Goal: Information Seeking & Learning: Learn about a topic

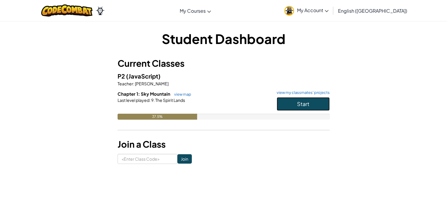
click at [320, 102] on button "Start" at bounding box center [303, 104] width 53 height 14
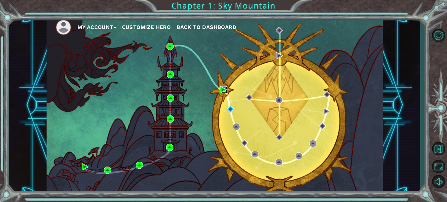
click at [223, 90] on img at bounding box center [223, 89] width 7 height 7
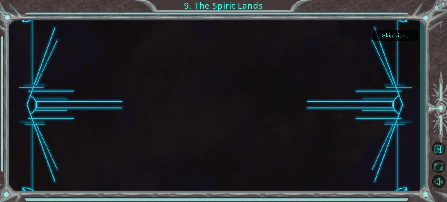
click at [389, 37] on button "Skip video" at bounding box center [396, 34] width 44 height 11
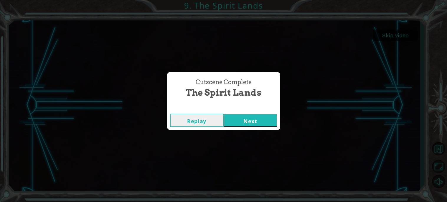
click at [264, 122] on button "Next" at bounding box center [251, 120] width 54 height 13
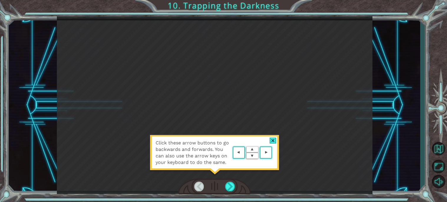
click at [271, 141] on div at bounding box center [273, 140] width 7 height 6
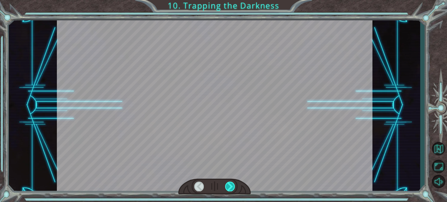
click at [229, 186] on div at bounding box center [230, 186] width 10 height 10
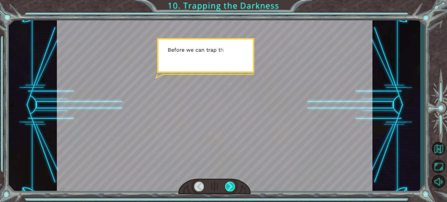
click at [228, 186] on div at bounding box center [230, 186] width 10 height 10
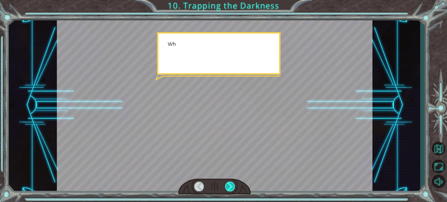
click at [228, 186] on div at bounding box center [230, 186] width 10 height 10
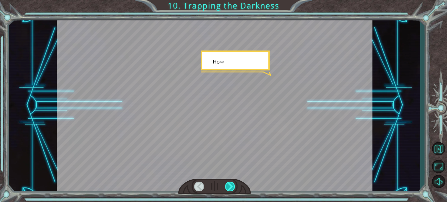
click at [228, 186] on div at bounding box center [230, 186] width 10 height 10
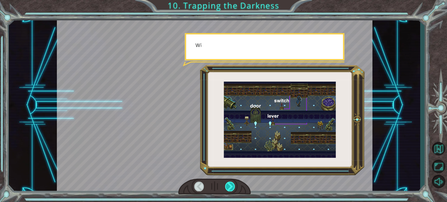
click at [228, 186] on div at bounding box center [230, 186] width 10 height 10
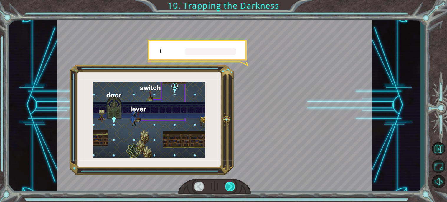
click at [228, 186] on div at bounding box center [230, 186] width 10 height 10
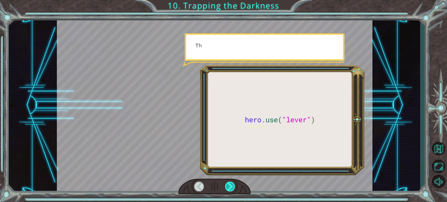
click at [228, 186] on div at bounding box center [230, 186] width 10 height 10
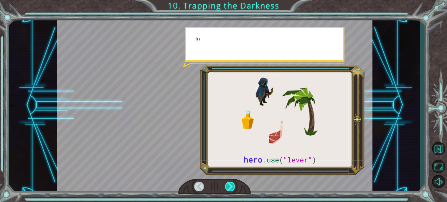
click at [228, 186] on div at bounding box center [230, 186] width 10 height 10
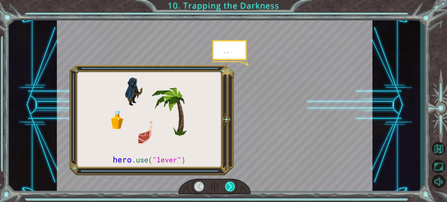
click at [228, 186] on div at bounding box center [230, 186] width 10 height 10
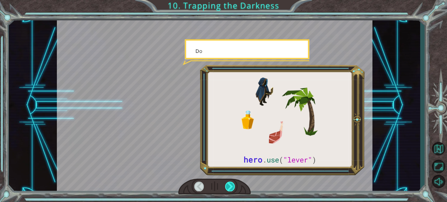
click at [228, 186] on div at bounding box center [230, 186] width 10 height 10
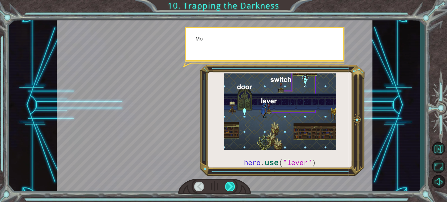
click at [228, 186] on div at bounding box center [230, 186] width 10 height 10
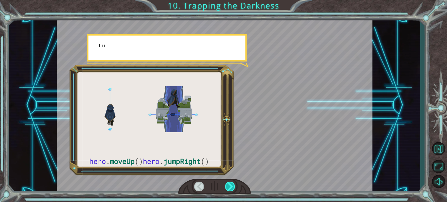
click at [228, 186] on div at bounding box center [230, 186] width 10 height 10
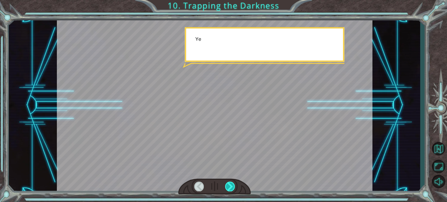
click at [228, 186] on div at bounding box center [230, 186] width 10 height 10
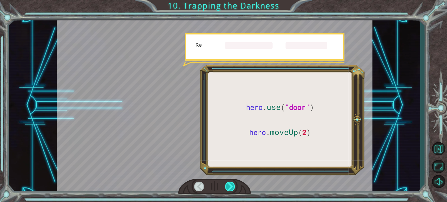
click at [228, 186] on div at bounding box center [230, 186] width 10 height 10
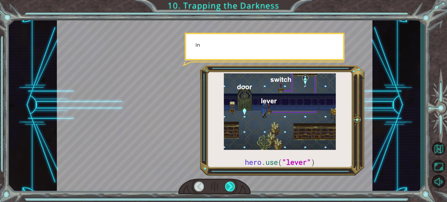
click at [228, 186] on div at bounding box center [230, 186] width 10 height 10
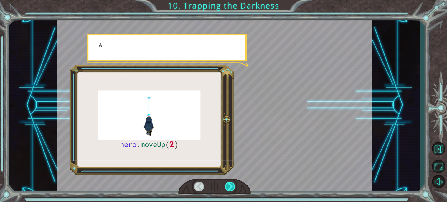
click at [228, 186] on div at bounding box center [230, 186] width 10 height 10
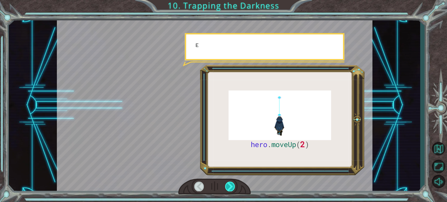
click at [228, 186] on div at bounding box center [230, 186] width 10 height 10
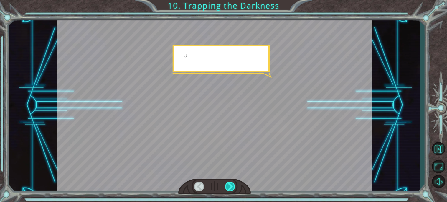
click at [228, 186] on div at bounding box center [230, 186] width 10 height 10
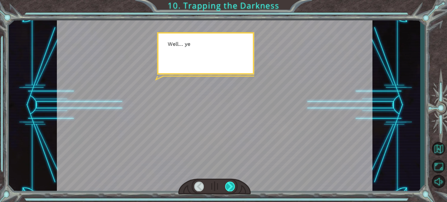
click at [229, 187] on div at bounding box center [230, 186] width 10 height 10
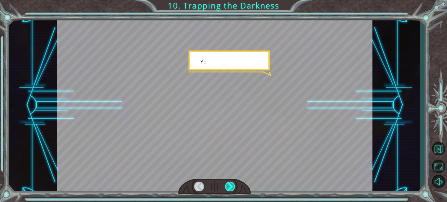
click at [229, 187] on div at bounding box center [230, 186] width 10 height 10
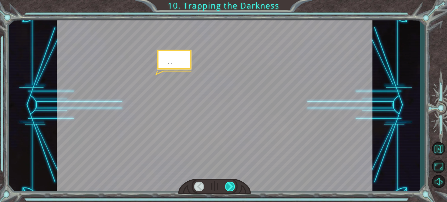
click at [229, 187] on div at bounding box center [230, 186] width 10 height 10
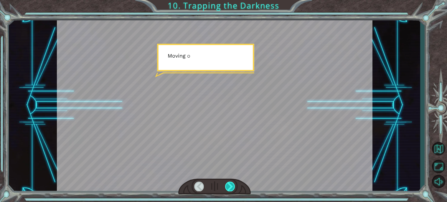
click at [229, 187] on div at bounding box center [230, 186] width 10 height 10
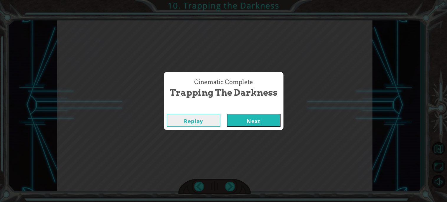
click at [230, 118] on button "Next" at bounding box center [254, 120] width 54 height 13
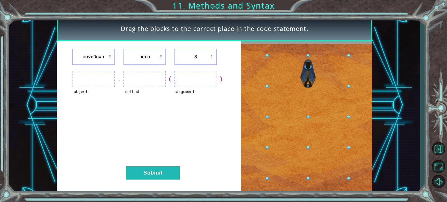
click at [156, 75] on ul at bounding box center [145, 79] width 42 height 16
click at [177, 80] on ul at bounding box center [196, 79] width 42 height 16
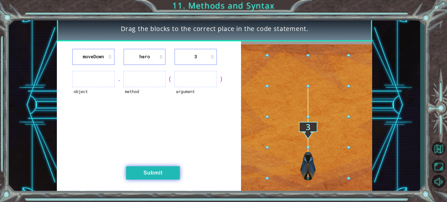
click at [151, 170] on button "Submit" at bounding box center [153, 172] width 54 height 13
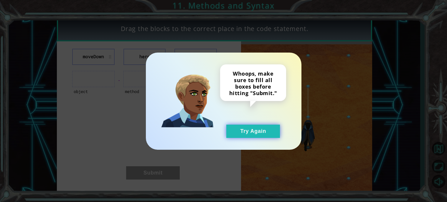
click at [276, 131] on button "Try Again" at bounding box center [253, 130] width 54 height 13
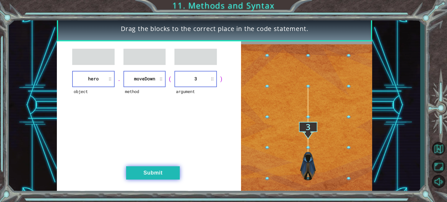
click at [166, 170] on button "Submit" at bounding box center [153, 172] width 54 height 13
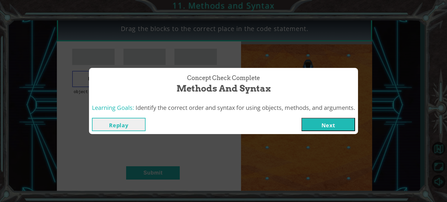
click at [320, 119] on button "Next" at bounding box center [329, 124] width 54 height 13
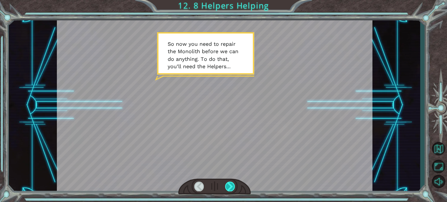
click at [231, 187] on div at bounding box center [230, 186] width 10 height 10
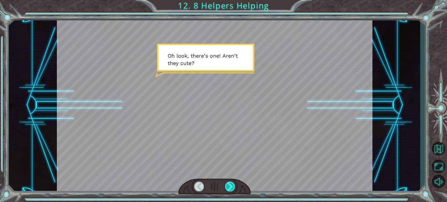
click at [231, 187] on div at bounding box center [230, 186] width 10 height 10
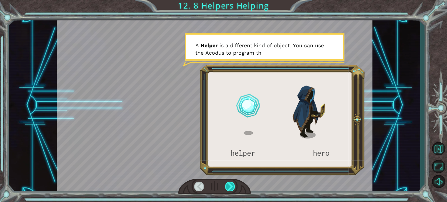
click at [233, 190] on div at bounding box center [230, 186] width 10 height 10
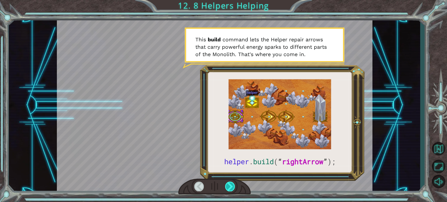
click at [230, 189] on div at bounding box center [230, 186] width 10 height 10
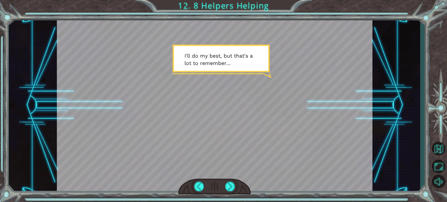
click at [235, 191] on div at bounding box center [214, 186] width 73 height 16
click at [233, 189] on div at bounding box center [230, 186] width 10 height 10
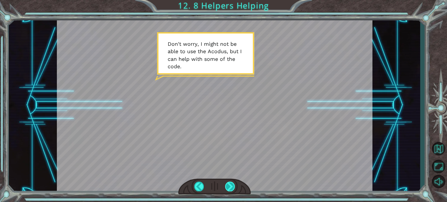
click at [233, 189] on div at bounding box center [230, 186] width 10 height 10
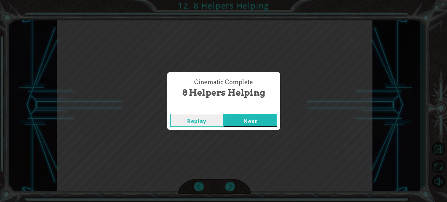
click at [242, 119] on button "Next" at bounding box center [251, 120] width 54 height 13
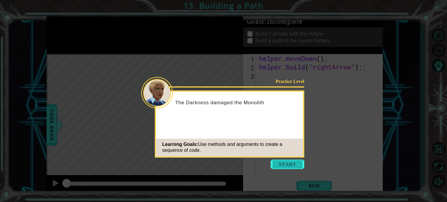
click at [290, 165] on button "Start" at bounding box center [288, 163] width 34 height 9
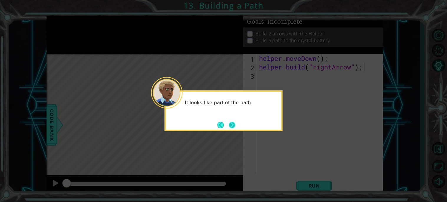
click at [232, 126] on button "Next" at bounding box center [232, 124] width 6 height 6
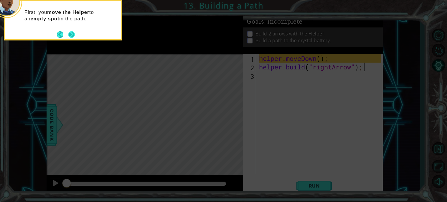
click at [75, 36] on button "Next" at bounding box center [71, 34] width 7 height 7
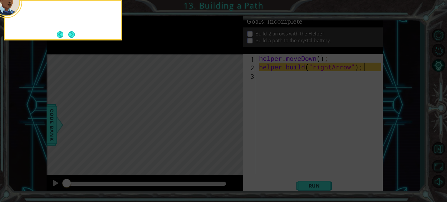
click at [75, 36] on button "Next" at bounding box center [71, 34] width 7 height 7
click at [75, 36] on icon at bounding box center [223, 30] width 447 height 343
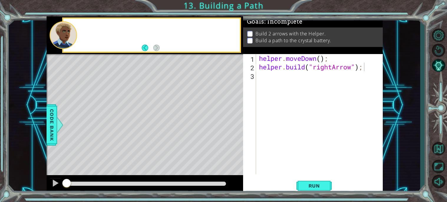
click at [75, 36] on div at bounding box center [63, 35] width 27 height 28
drag, startPoint x: 102, startPoint y: 80, endPoint x: 120, endPoint y: 88, distance: 20.3
click at [120, 88] on div "Level Map" at bounding box center [183, 141] width 272 height 174
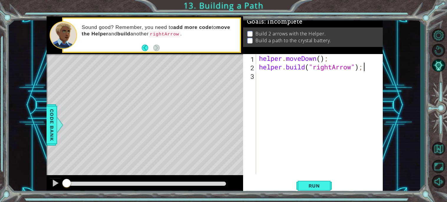
drag, startPoint x: 225, startPoint y: 111, endPoint x: 224, endPoint y: 100, distance: 11.3
click at [224, 100] on div "Level Map" at bounding box center [183, 141] width 272 height 174
click at [260, 85] on div "helper . moveDown ( ) ; helper . build ( "rightArrow" ) ;" at bounding box center [321, 122] width 126 height 137
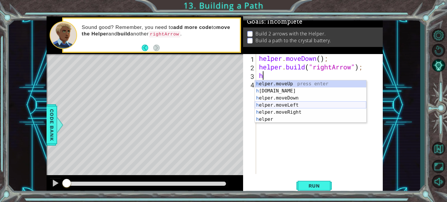
click at [296, 105] on div "h elper.moveUp press enter h elper.build press enter h elper.moveDown press ent…" at bounding box center [310, 108] width 111 height 57
type textarea "helper.moveLeft(1);"
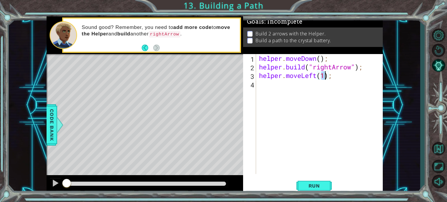
click at [279, 96] on div "helper . moveDown ( ) ; helper . build ( "rightArrow" ) ; helper . moveLeft ( 1…" at bounding box center [321, 122] width 126 height 137
click at [323, 77] on div "helper . moveDown ( ) ; helper . build ( "rightArrow" ) ; helper . moveLeft ( 1…" at bounding box center [321, 122] width 126 height 137
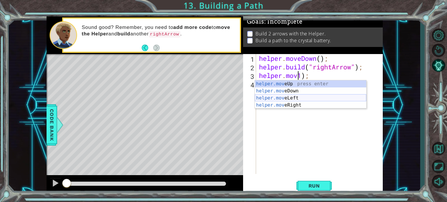
click at [323, 101] on div "helper.mov eUp press enter helper.mov eDown press enter helper.mov eLeft press …" at bounding box center [310, 101] width 111 height 42
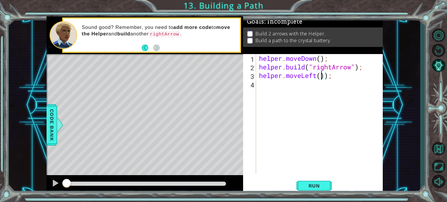
click at [329, 75] on div "helper . moveDown ( ) ; helper . build ( "rightArrow" ) ; helper . moveLeft ( )…" at bounding box center [321, 122] width 126 height 137
click at [321, 76] on div "helper . moveDown ( ) ; helper . build ( "rightArrow" ) ; helper . moveLeft ( )…" at bounding box center [321, 122] width 126 height 137
click at [321, 76] on div "helper . moveDown ( ) ; helper . build ( "rightArrow" ) ; helper . moveLeft ( )…" at bounding box center [320, 114] width 124 height 120
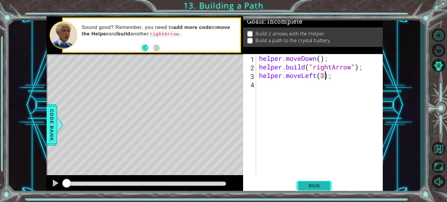
click at [309, 187] on span "Run" at bounding box center [314, 185] width 23 height 6
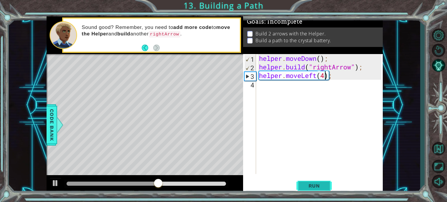
click at [314, 184] on span "Run" at bounding box center [314, 185] width 23 height 6
click at [316, 189] on button "Run" at bounding box center [314, 185] width 35 height 14
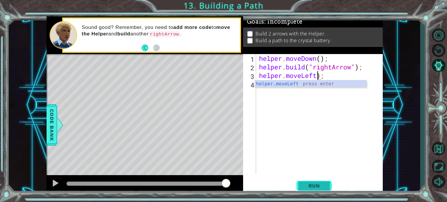
scroll to position [0, 2]
click at [322, 78] on div "helper . moveDown ( ) ; helper . build ( "rightArrow" ) ; helper . moveLef ) ;" at bounding box center [321, 122] width 126 height 137
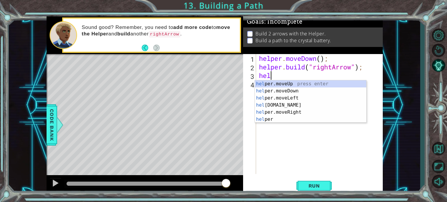
scroll to position [0, 0]
type textarea "h"
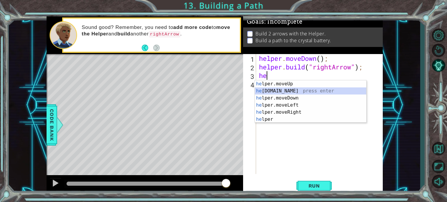
click at [323, 89] on div "he lper.moveUp press enter he lper.build press enter he lper.moveDown press ent…" at bounding box center [310, 108] width 111 height 57
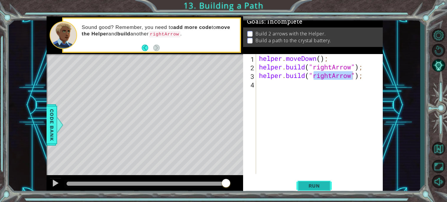
click at [310, 184] on span "Run" at bounding box center [314, 185] width 23 height 6
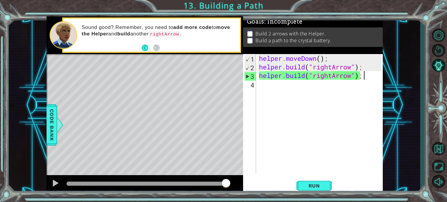
click at [364, 78] on div "helper . moveDown ( ) ; helper . build ( "rightArrow" ) ; helper . build ( "rig…" at bounding box center [321, 122] width 126 height 137
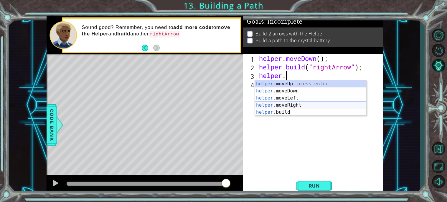
click at [300, 105] on div "helper. moveUp press enter helper. moveDown press enter helper. moveLeft press …" at bounding box center [310, 105] width 111 height 50
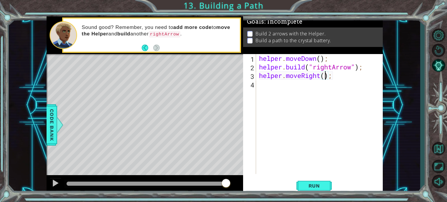
type textarea "helper.moveRight(4);"
click at [277, 91] on div "helper . moveDown ( ) ; helper . build ( "rightArrow" ) ; helper . moveRight ( …" at bounding box center [321, 122] width 126 height 137
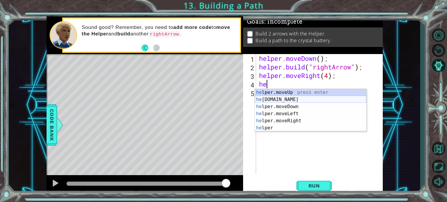
click at [279, 100] on div "he lper.moveUp press enter he lper.build press enter he lper.moveDown press ent…" at bounding box center [310, 117] width 111 height 57
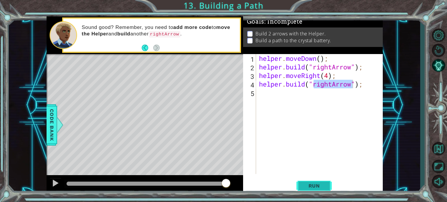
click at [317, 182] on span "Run" at bounding box center [314, 185] width 23 height 6
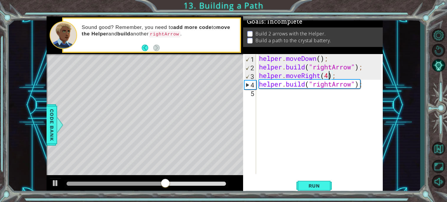
click at [330, 76] on div "helper . moveDown ( ) ; helper . build ( "rightArrow" ) ; helper . moveRight ( …" at bounding box center [321, 122] width 126 height 137
type textarea "helper.moveRight(3);"
click at [324, 184] on span "Run" at bounding box center [314, 185] width 23 height 6
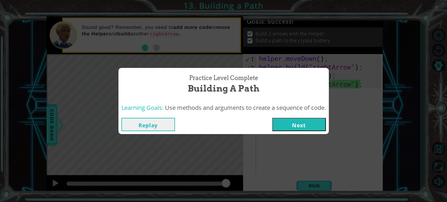
click at [307, 120] on button "Next" at bounding box center [299, 124] width 54 height 13
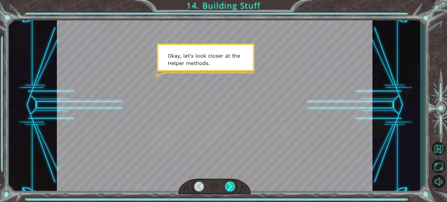
click at [233, 183] on div at bounding box center [230, 186] width 10 height 10
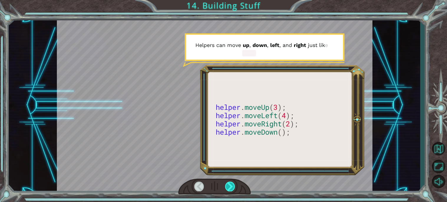
click at [232, 183] on div at bounding box center [230, 186] width 10 height 10
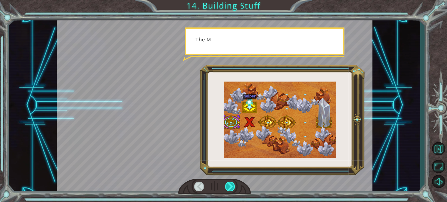
click at [232, 183] on div at bounding box center [230, 186] width 10 height 10
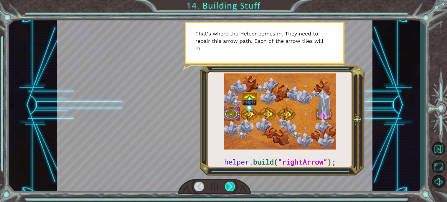
click at [230, 182] on div at bounding box center [230, 186] width 10 height 10
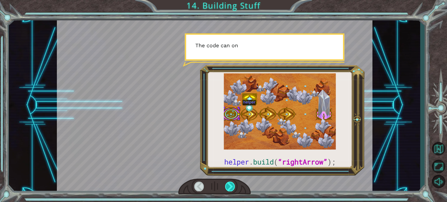
click at [230, 182] on div at bounding box center [230, 186] width 10 height 10
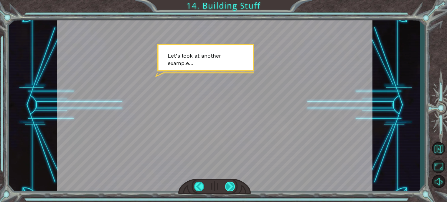
click at [230, 182] on div at bounding box center [230, 186] width 10 height 10
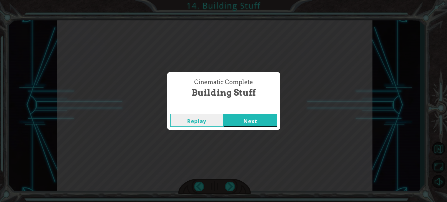
click at [239, 119] on button "Next" at bounding box center [251, 120] width 54 height 13
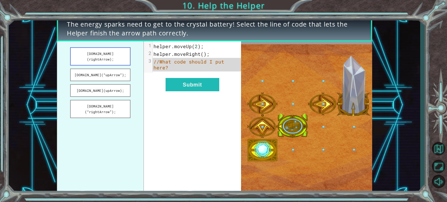
click at [110, 55] on button "helper.build(rightArrow);" at bounding box center [100, 56] width 60 height 18
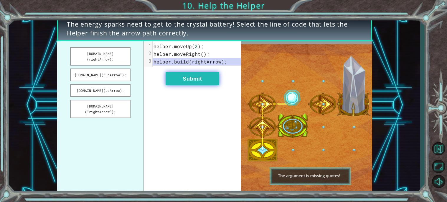
click at [183, 78] on button "Submit" at bounding box center [193, 78] width 54 height 13
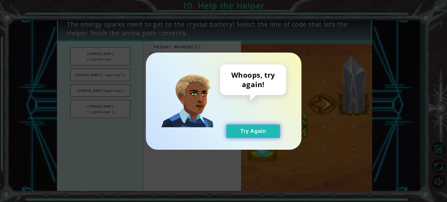
click at [240, 128] on button "Try Again" at bounding box center [253, 130] width 54 height 13
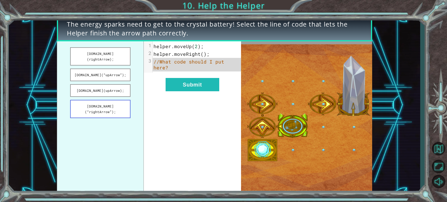
click at [122, 100] on button "helper.build(“rightArrow”);" at bounding box center [100, 109] width 60 height 18
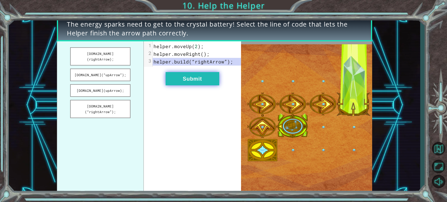
click at [179, 83] on button "Submit" at bounding box center [193, 78] width 54 height 13
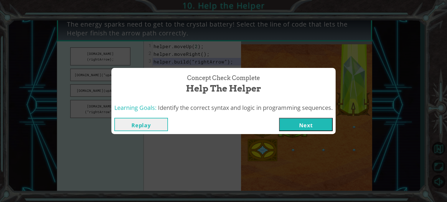
click at [312, 122] on button "Next" at bounding box center [306, 124] width 54 height 13
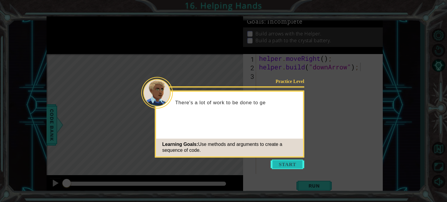
click at [298, 163] on button "Start" at bounding box center [288, 163] width 34 height 9
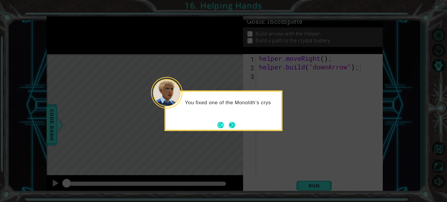
click at [231, 121] on button "Next" at bounding box center [232, 124] width 6 height 6
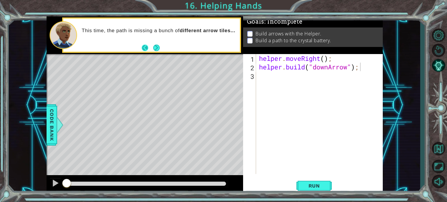
click at [150, 50] on footer at bounding box center [151, 47] width 18 height 9
click at [156, 52] on footer at bounding box center [151, 47] width 18 height 9
click at [157, 50] on button "Next" at bounding box center [156, 47] width 7 height 7
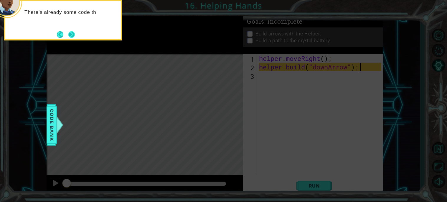
click at [71, 35] on button "Next" at bounding box center [72, 34] width 10 height 10
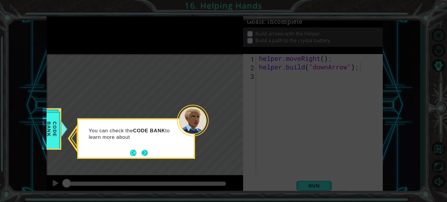
click at [145, 150] on button "Next" at bounding box center [145, 152] width 6 height 6
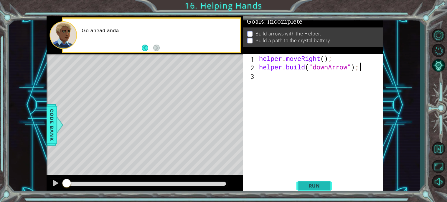
click at [311, 187] on span "Run" at bounding box center [314, 185] width 23 height 6
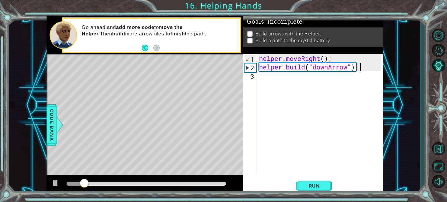
click at [305, 91] on div "helper . moveRight ( ) ; helper . build ( "downArrow" ) ;" at bounding box center [321, 122] width 126 height 137
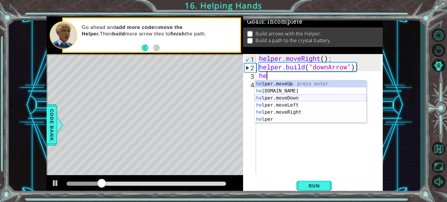
click at [289, 96] on div "he lper.moveUp press enter he lper.build press enter he lper.moveDown press ent…" at bounding box center [310, 108] width 111 height 57
type textarea "helper.moveDown(1);"
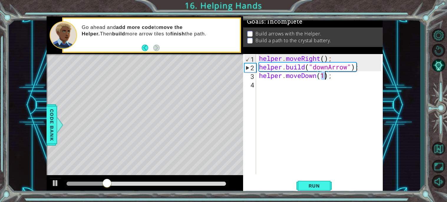
click at [287, 91] on div "helper . moveRight ( ) ; helper . build ( "downArrow" ) ; helper . moveDown ( 1…" at bounding box center [321, 122] width 126 height 137
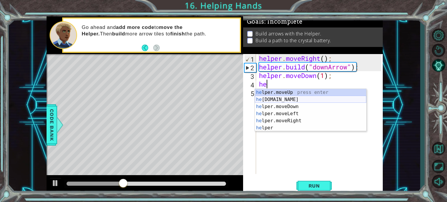
click at [288, 98] on div "he lper.moveUp press enter he lper.build press enter he lper.moveDown press ent…" at bounding box center [310, 117] width 111 height 57
type textarea "helper.build("rightArrow");"
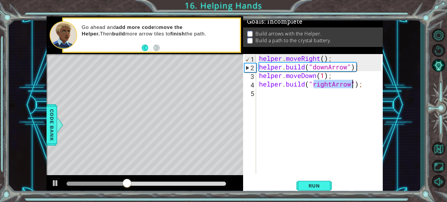
click at [301, 109] on div "helper . moveRight ( ) ; helper . build ( "downArrow" ) ; helper . moveDown ( 1…" at bounding box center [321, 122] width 126 height 137
click at [276, 94] on div "helper . moveRight ( ) ; helper . build ( "downArrow" ) ; helper . moveDown ( 1…" at bounding box center [321, 122] width 126 height 137
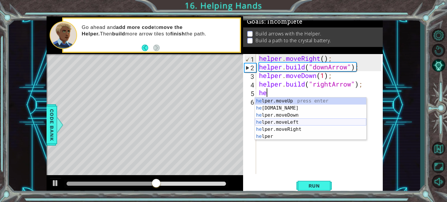
click at [287, 126] on div "he lper.moveUp press enter he lper.build press enter he lper.moveDown press ent…" at bounding box center [310, 125] width 111 height 57
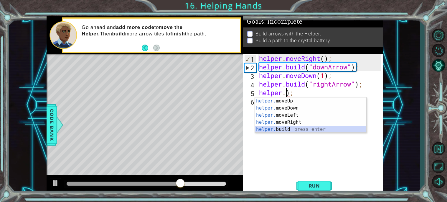
click at [296, 127] on div "helper. moveUp press enter helper. moveDown press enter helper. moveLeft press …" at bounding box center [310, 122] width 111 height 50
type textarea "helper.build("rightArrow"));"
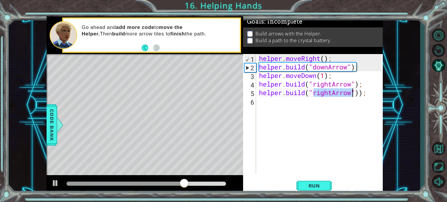
click at [286, 116] on div "helper . moveRight ( ) ; helper . build ( "downArrow" ) ; helper . moveDown ( 1…" at bounding box center [321, 122] width 126 height 137
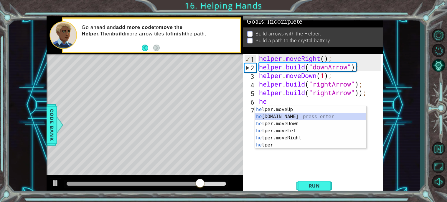
click at [287, 116] on div "he lper.moveUp press enter he lper.build press enter he lper.moveDown press ent…" at bounding box center [310, 134] width 111 height 57
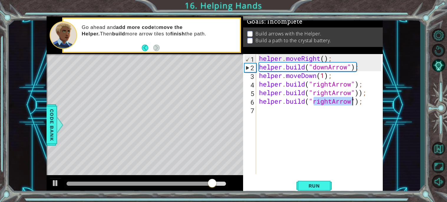
click at [333, 100] on div "helper . moveRight ( ) ; helper . build ( "downArrow" ) ; helper . moveDown ( 1…" at bounding box center [320, 114] width 124 height 120
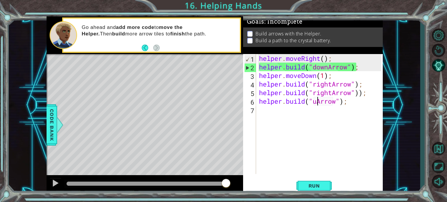
scroll to position [0, 2]
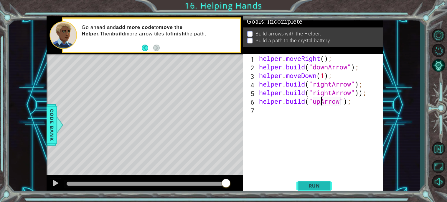
click at [323, 183] on span "Run" at bounding box center [314, 185] width 23 height 6
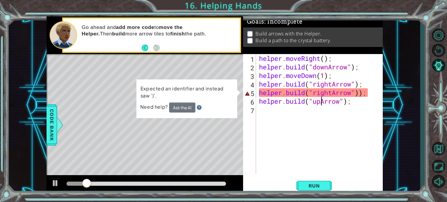
click at [369, 94] on div "helper . moveRight ( ) ; helper . build ( "downArrow" ) ; helper . moveDown ( 1…" at bounding box center [321, 122] width 126 height 137
click at [364, 93] on div "helper . moveRight ( ) ; helper . build ( "downArrow" ) ; helper . moveDown ( 1…" at bounding box center [321, 122] width 126 height 137
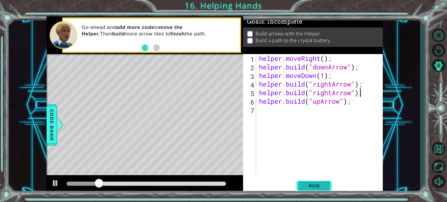
click at [321, 186] on span "Run" at bounding box center [314, 185] width 23 height 6
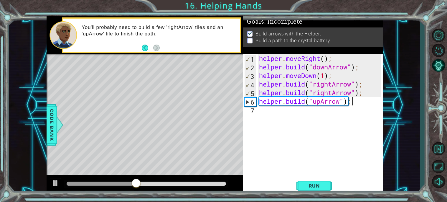
click at [353, 103] on div "helper . moveRight ( ) ; helper . build ( "downArrow" ) ; helper . moveDown ( 1…" at bounding box center [321, 122] width 126 height 137
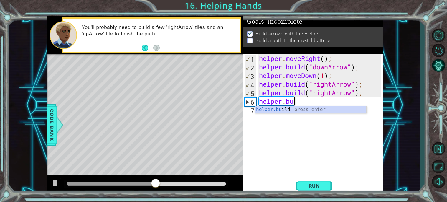
scroll to position [0, 1]
click at [339, 110] on div "helper.bu ild press enter" at bounding box center [310, 116] width 111 height 21
type textarea "helper.build("rightArrow");"
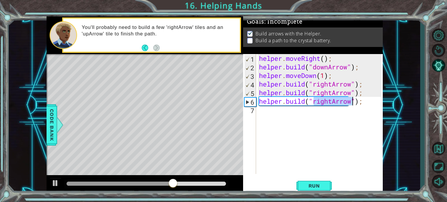
click at [326, 110] on div "helper . moveRight ( ) ; helper . build ( "downArrow" ) ; helper . moveDown ( 1…" at bounding box center [321, 122] width 126 height 137
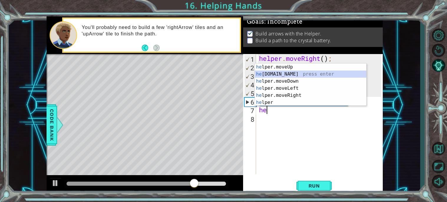
click at [296, 73] on div "he lper.moveUp press enter he lper.build press enter he lper.moveDown press ent…" at bounding box center [310, 91] width 111 height 57
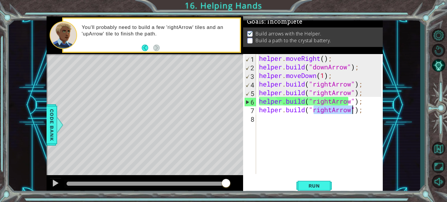
click at [332, 109] on div "helper . moveRight ( ) ; helper . build ( "downArrow" ) ; helper . moveDown ( 1…" at bounding box center [320, 114] width 124 height 120
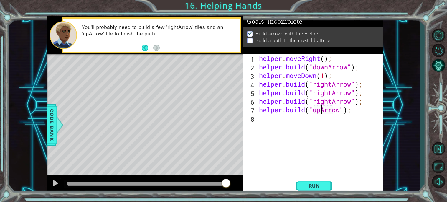
scroll to position [0, 1]
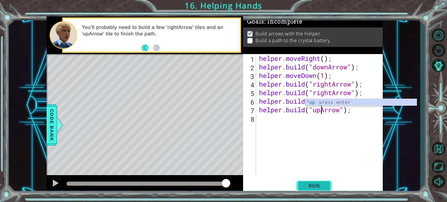
click at [320, 183] on span "Run" at bounding box center [314, 185] width 23 height 6
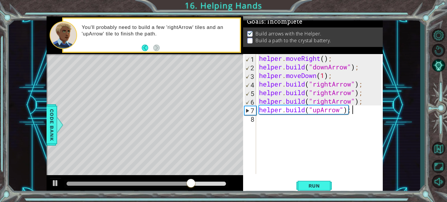
click at [353, 113] on div "helper . moveRight ( ) ; helper . build ( "downArrow" ) ; helper . moveDown ( 1…" at bounding box center [321, 122] width 126 height 137
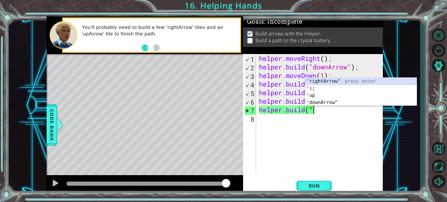
click at [325, 80] on div "" rightArrow" press enter " ); press enter " up press enter " downArrow" press …" at bounding box center [360, 99] width 111 height 42
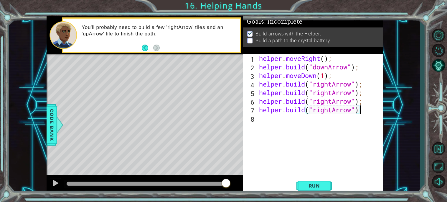
scroll to position [0, 4]
click at [318, 185] on span "Run" at bounding box center [314, 185] width 23 height 6
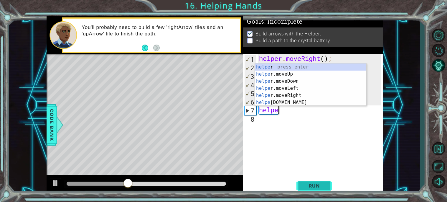
scroll to position [0, 0]
type textarea "h"
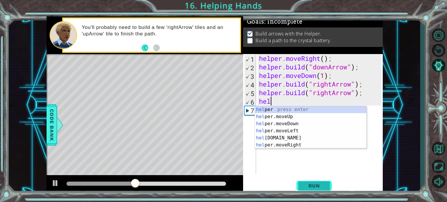
type textarea "h"
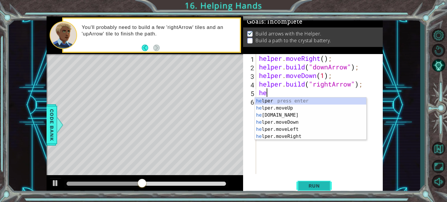
type textarea "h"
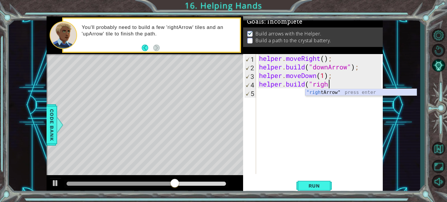
click at [316, 95] on div ""righ tArrow" press enter" at bounding box center [360, 99] width 111 height 21
click at [317, 95] on div ""rightArro w" press enter" at bounding box center [360, 99] width 111 height 21
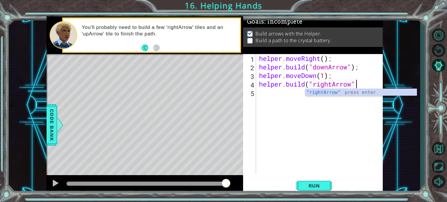
scroll to position [0, 4]
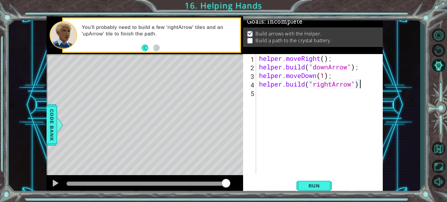
type textarea "helper.build("rightArrow");"
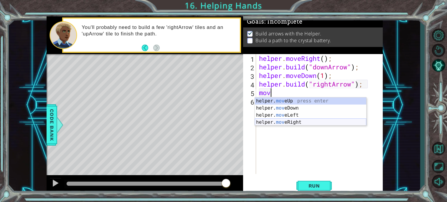
click at [307, 121] on div "helper. mov eUp press enter helper. mov eDown press enter helper. mov eLeft pre…" at bounding box center [310, 118] width 111 height 42
type textarea "helper.moveRight(1);"
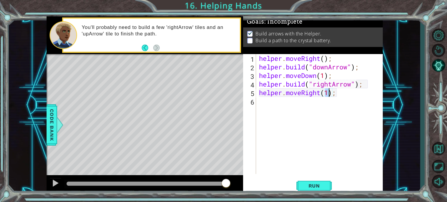
click at [291, 113] on div "helper . moveRight ( ) ; helper . build ( "downArrow" ) ; helper . moveDown ( 1…" at bounding box center [321, 122] width 126 height 137
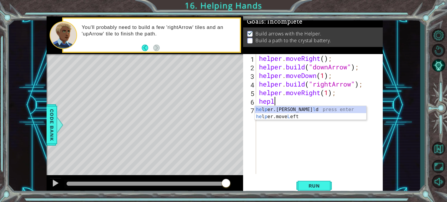
scroll to position [0, 0]
click at [287, 109] on div "he l p er.bui l d press enter he l p er.move L eft press enter" at bounding box center [310, 120] width 111 height 28
type textarea "helper.build("rightArrow");"
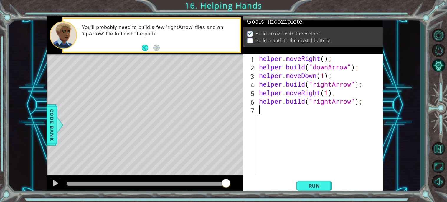
click at [323, 137] on div "helper . moveRight ( ) ; helper . build ( "downArrow" ) ; helper . moveDown ( 1…" at bounding box center [321, 122] width 126 height 137
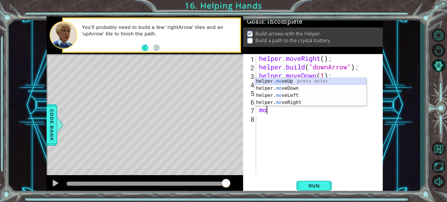
click at [291, 81] on div "helper. mo veUp press enter helper. mo veDown press enter helper. mo veLeft pre…" at bounding box center [310, 99] width 111 height 42
type textarea "helper.moveUp(1);"
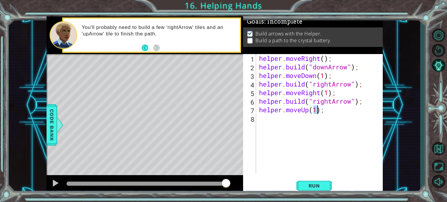
click at [289, 130] on div "helper . moveRight ( ) ; helper . build ( "downArrow" ) ; helper . moveDown ( 1…" at bounding box center [321, 122] width 126 height 137
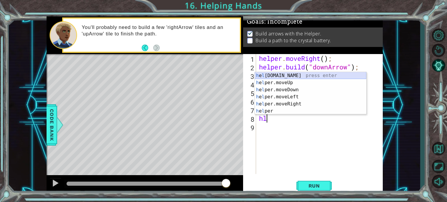
click at [287, 74] on div "h e l per.build press enter h e l per.moveUp press enter h e l per.moveDown pre…" at bounding box center [310, 100] width 111 height 57
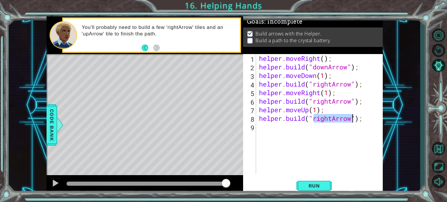
click at [333, 119] on div "helper . moveRight ( ) ; helper . build ( "downArrow" ) ; helper . moveDown ( 1…" at bounding box center [320, 114] width 124 height 120
click at [315, 185] on span "Run" at bounding box center [314, 185] width 23 height 6
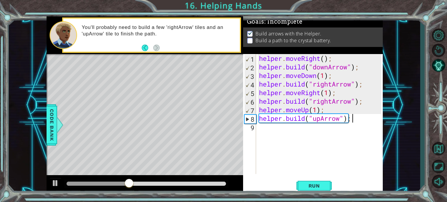
click at [351, 121] on div "helper . moveRight ( ) ; helper . build ( "downArrow" ) ; helper . moveDown ( 1…" at bounding box center [321, 122] width 126 height 137
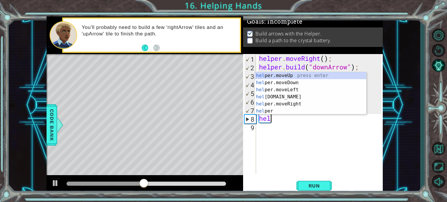
scroll to position [0, 0]
type textarea "h"
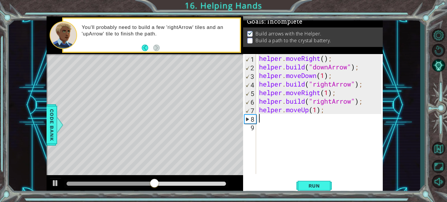
click at [318, 110] on div "helper . moveRight ( ) ; helper . build ( "downArrow" ) ; helper . moveDown ( 1…" at bounding box center [321, 122] width 126 height 137
type textarea "helper.moveUp(2);"
click at [274, 121] on div "helper . moveRight ( ) ; helper . build ( "downArrow" ) ; helper . moveDown ( 1…" at bounding box center [321, 122] width 126 height 137
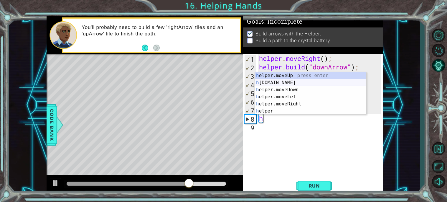
click at [284, 82] on div "h elper.moveUp press enter h elper.build press enter h elper.moveDown press ent…" at bounding box center [310, 100] width 111 height 57
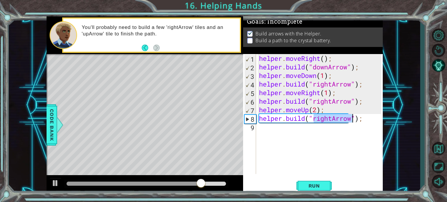
click at [331, 118] on div "helper . moveRight ( ) ; helper . build ( "downArrow" ) ; helper . moveDown ( 1…" at bounding box center [320, 114] width 124 height 120
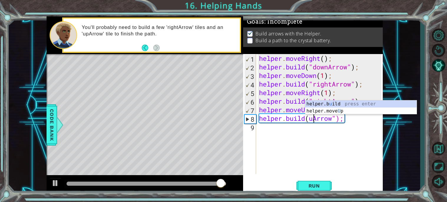
scroll to position [0, 2]
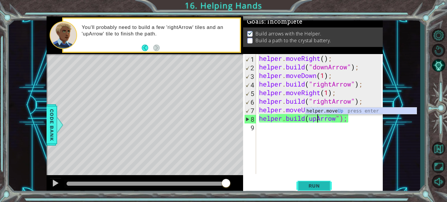
click at [311, 189] on button "Run" at bounding box center [314, 185] width 35 height 14
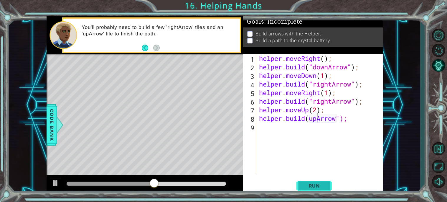
click at [311, 189] on button "Run" at bounding box center [314, 185] width 35 height 14
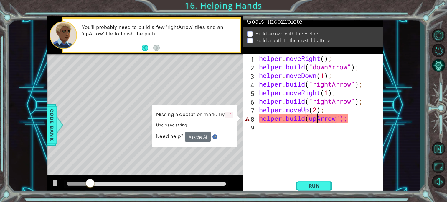
click at [312, 118] on div "helper . moveRight ( ) ; helper . build ( "downArrow" ) ; helper . moveDown ( 1…" at bounding box center [321, 122] width 126 height 137
click at [310, 118] on div "helper . moveRight ( ) ; helper . build ( "downArrow" ) ; helper . moveDown ( 1…" at bounding box center [321, 122] width 126 height 137
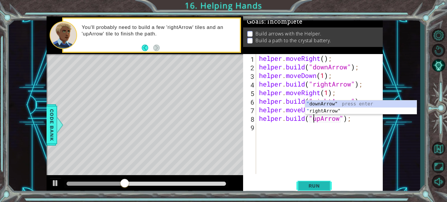
click at [323, 185] on span "Run" at bounding box center [314, 185] width 23 height 6
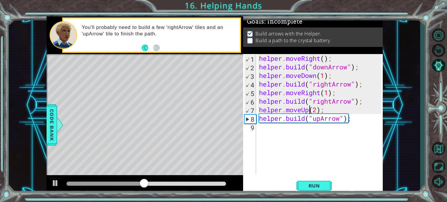
click at [310, 111] on div "helper . moveRight ( ) ; helper . build ( "downArrow" ) ; helper . moveDown ( 1…" at bounding box center [321, 122] width 126 height 137
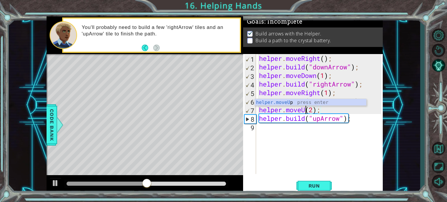
scroll to position [0, 2]
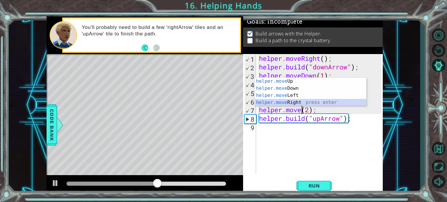
click at [299, 102] on div "helper.move Up press enter helper.move Down press enter helper.move Left press …" at bounding box center [310, 99] width 111 height 42
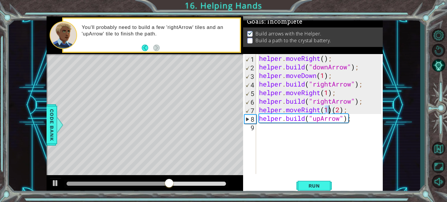
click at [334, 109] on div "helper . moveRight ( ) ; helper . build ( "downArrow" ) ; helper . moveDown ( 1…" at bounding box center [321, 122] width 126 height 137
click at [343, 111] on div "helper . moveRight ( ) ; helper . build ( "downArrow" ) ; helper . moveDown ( 1…" at bounding box center [321, 122] width 126 height 137
click at [344, 110] on div "helper . moveRight ( ) ; helper . build ( "downArrow" ) ; helper . moveDown ( 1…" at bounding box center [321, 122] width 126 height 137
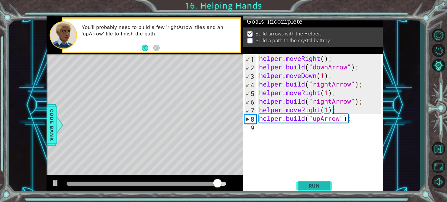
type textarea "helper.moveRight(1);"
click at [323, 184] on span "Run" at bounding box center [314, 185] width 23 height 6
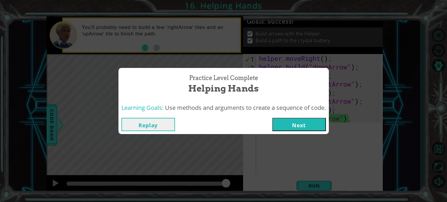
click at [285, 123] on button "Next" at bounding box center [299, 124] width 54 height 13
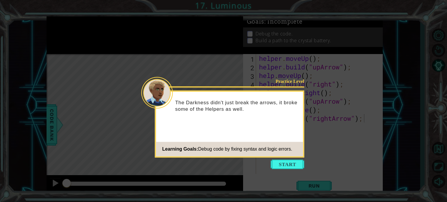
click at [277, 157] on icon at bounding box center [223, 101] width 447 height 202
click at [278, 165] on button "Start" at bounding box center [288, 163] width 34 height 9
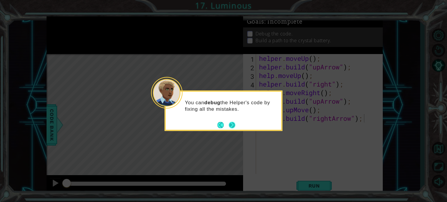
click at [230, 123] on button "Next" at bounding box center [232, 125] width 8 height 8
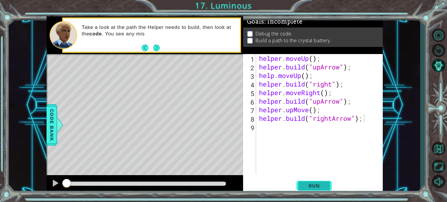
click at [321, 184] on span "Run" at bounding box center [314, 185] width 23 height 6
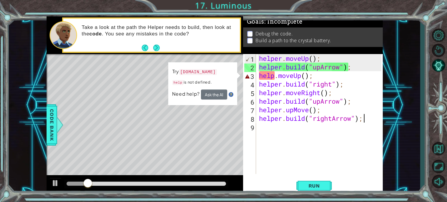
click at [276, 74] on div "helper . moveUp ( ) ; helper . build ( "upArrow" ) ; help . moveUp ( ) ; helper…" at bounding box center [321, 122] width 126 height 137
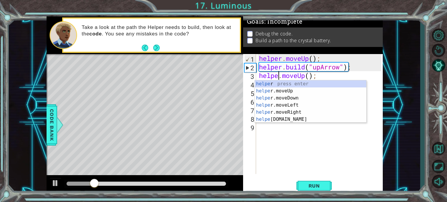
type textarea "helper.moveUp();"
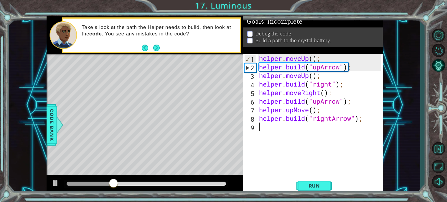
click at [307, 157] on div "helper . moveUp ( ) ; helper . build ( "upArrow" ) ; helper . moveUp ( ) ; help…" at bounding box center [321, 122] width 126 height 137
click at [307, 185] on span "Run" at bounding box center [314, 185] width 23 height 6
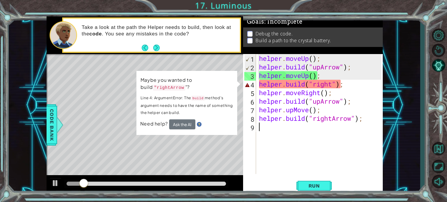
click at [313, 84] on div "helper . moveUp ( ) ; helper . build ( "upArrow" ) ; helper . moveUp ( ) ; help…" at bounding box center [321, 122] width 126 height 137
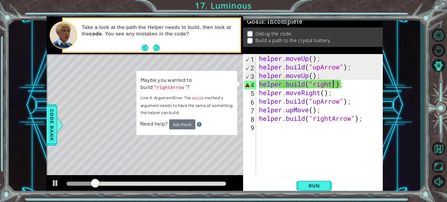
click at [333, 85] on div "helper . moveUp ( ) ; helper . build ( "upArrow" ) ; helper . moveUp ( ) ; help…" at bounding box center [321, 122] width 126 height 137
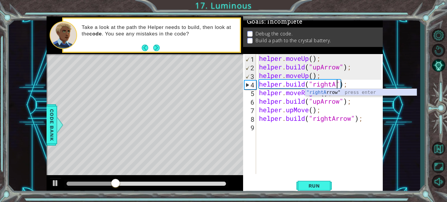
click at [332, 92] on div ""rightA rrow" press enter" at bounding box center [360, 99] width 111 height 21
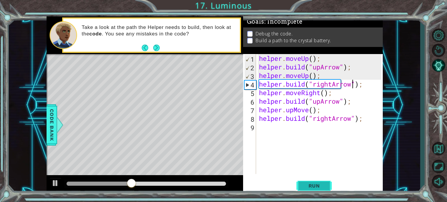
click at [318, 180] on button "Run" at bounding box center [314, 185] width 35 height 14
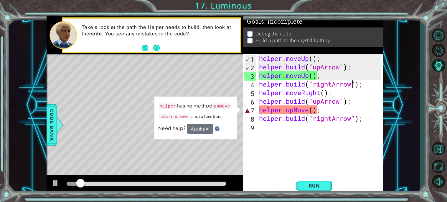
click at [315, 112] on div "helper . moveUp ( ) ; helper . build ( "upArrow" ) ; helper . moveUp ( ) ; help…" at bounding box center [321, 122] width 126 height 137
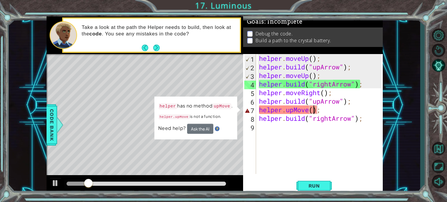
scroll to position [0, 2]
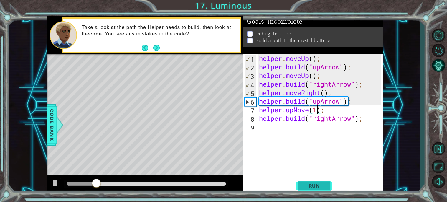
click at [318, 184] on span "Run" at bounding box center [314, 185] width 23 height 6
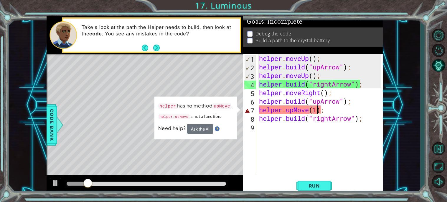
click at [294, 111] on div "helper . moveUp ( ) ; helper . build ( "upArrow" ) ; helper . moveUp ( ) ; help…" at bounding box center [321, 122] width 126 height 137
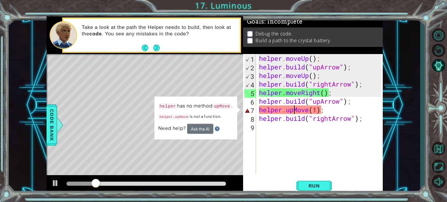
scroll to position [0, 2]
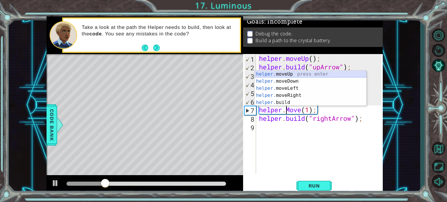
click at [291, 71] on div "helper. moveUp press enter helper. moveDown press enter helper. moveLeft press …" at bounding box center [310, 95] width 111 height 50
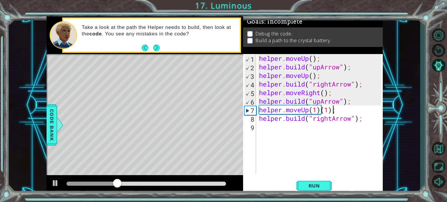
click at [333, 110] on div "helper . moveUp ( ) ; helper . build ( "upArrow" ) ; helper . moveUp ( ) ; help…" at bounding box center [321, 122] width 126 height 137
type textarea "helper.moveUp(1);"
click at [321, 189] on button "Run" at bounding box center [314, 185] width 35 height 14
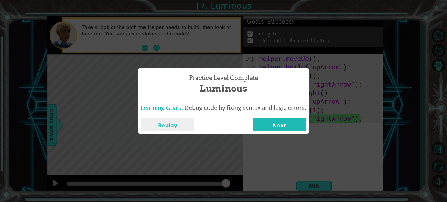
click at [290, 126] on button "Next" at bounding box center [280, 124] width 54 height 13
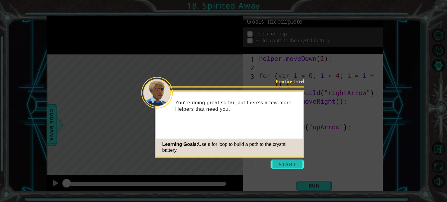
click at [283, 165] on button "Start" at bounding box center [288, 163] width 34 height 9
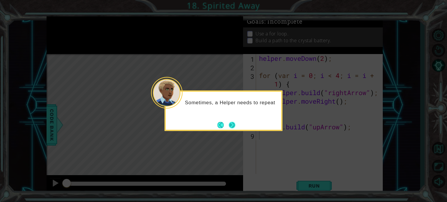
click at [232, 121] on button "Next" at bounding box center [232, 124] width 6 height 6
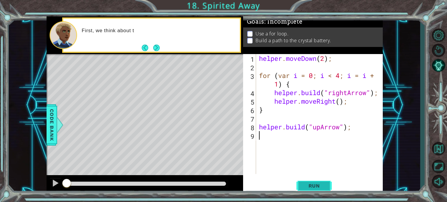
click at [312, 180] on button "Run" at bounding box center [314, 185] width 35 height 14
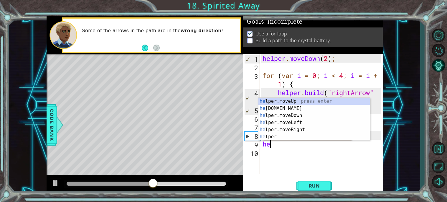
scroll to position [0, 0]
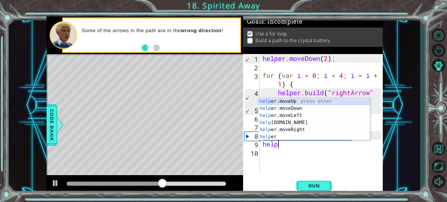
click at [288, 101] on div "help er.moveUp press enter help er.moveDown press enter help er.moveLeft press …" at bounding box center [314, 126] width 111 height 57
type textarea "helper.moveUp(1);"
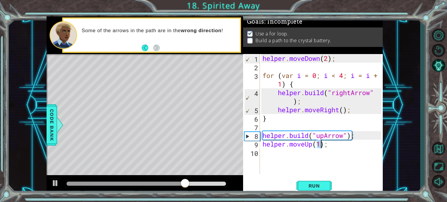
click at [274, 155] on div "helper . moveDown ( 2 ) ; for ( var i = 0 ; i < 4 ; i = i + 1 ) { helper . buil…" at bounding box center [322, 122] width 123 height 137
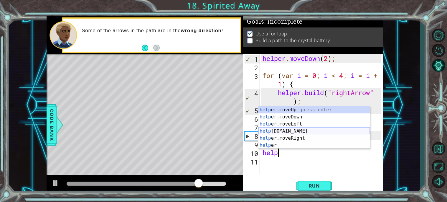
click at [282, 131] on div "help er.moveUp press enter help er.moveDown press enter help er.moveLeft press …" at bounding box center [314, 134] width 111 height 57
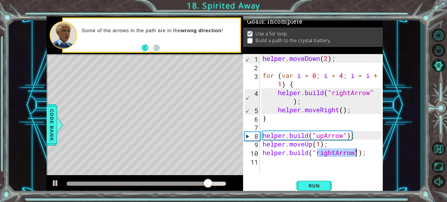
click at [335, 153] on div "helper . moveDown ( 2 ) ; for ( var i = 0 ; i < 4 ; i = i + 1 ) { helper . buil…" at bounding box center [321, 114] width 120 height 120
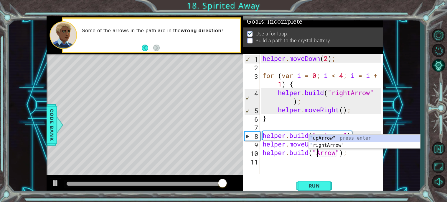
scroll to position [0, 3]
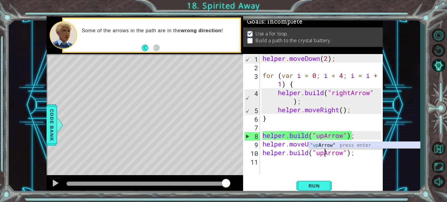
click at [334, 143] on div ""up Arrow" press enter" at bounding box center [364, 152] width 111 height 21
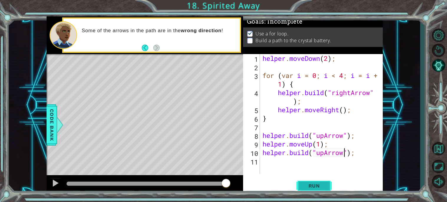
type textarea "helper.build("upArrow");"
click at [325, 192] on button "Run" at bounding box center [314, 185] width 35 height 14
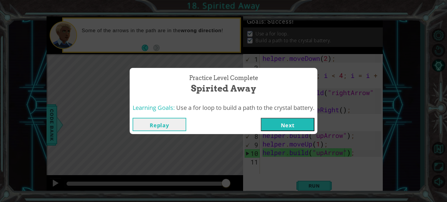
click at [277, 122] on button "Next" at bounding box center [288, 124] width 54 height 13
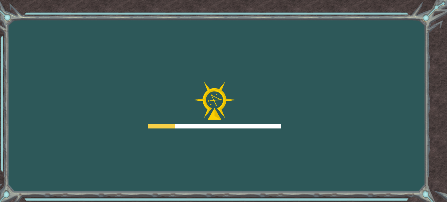
click at [300, 66] on div "Goals Error loading from server. Try refreshing the page. You'll need to join a…" at bounding box center [223, 101] width 447 height 202
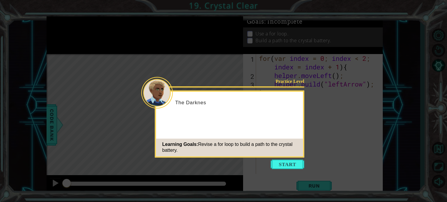
click at [300, 66] on icon at bounding box center [223, 101] width 447 height 202
click at [292, 165] on button "Start" at bounding box center [288, 163] width 34 height 9
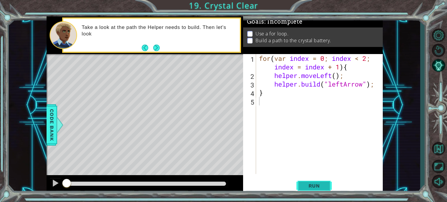
click at [307, 190] on button "Run" at bounding box center [314, 185] width 35 height 14
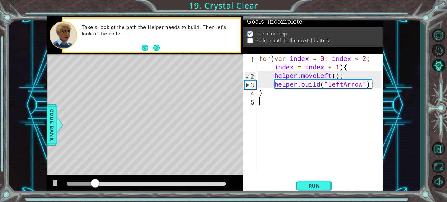
click at [287, 101] on div "for ( var index = 0 ; index < 2 ; index = index + 1 ) { helper . moveLeft ( ) ;…" at bounding box center [321, 126] width 126 height 145
click at [277, 96] on div "for ( var index = 0 ; index < 2 ; index = index + 1 ) { helper . moveLeft ( ) ;…" at bounding box center [321, 126] width 126 height 145
type textarea "}"
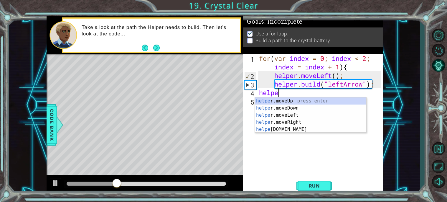
scroll to position [0, 1]
click at [298, 115] on div "helper .moveUp press enter helper .moveDown press enter helper .moveLeft press …" at bounding box center [310, 122] width 111 height 50
type textarea "helper.moveLeft(1);"
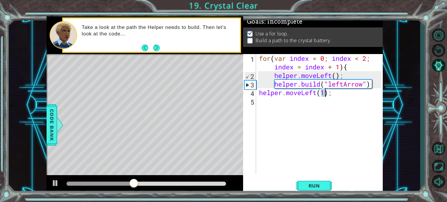
click at [298, 115] on div "for ( var index = 0 ; index < 2 ; index = index + 1 ) { helper . moveLeft ( ) ;…" at bounding box center [321, 126] width 126 height 145
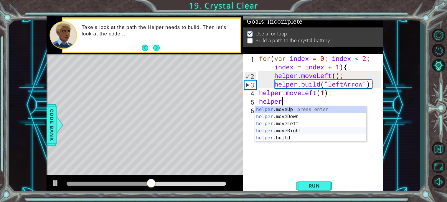
click at [291, 134] on div "helper .moveUp press enter helper .moveDown press enter helper .moveLeft press …" at bounding box center [310, 131] width 111 height 50
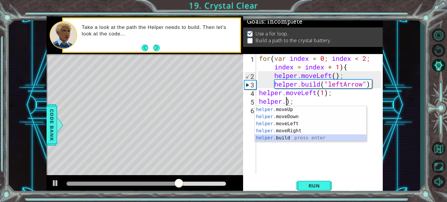
click at [327, 138] on div "helper. moveUp press enter helper. moveDown press enter helper. moveLeft press …" at bounding box center [310, 131] width 111 height 50
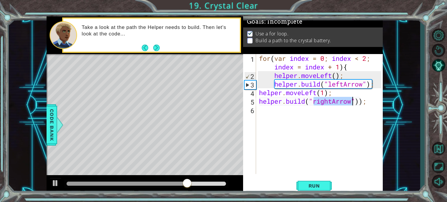
click at [331, 101] on div "for ( var index = 0 ; index < 2 ; index = index + 1 ) { helper . moveLeft ( ) ;…" at bounding box center [320, 114] width 124 height 120
click at [331, 101] on div "for ( var index = 0 ; index < 2 ; index = index + 1 ) { helper . moveLeft ( ) ;…" at bounding box center [321, 126] width 126 height 145
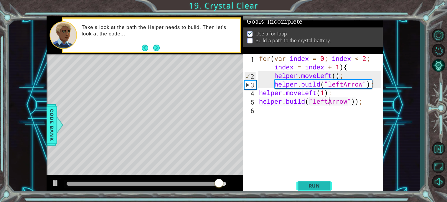
type textarea "helper.build("leftArrow"));"
click at [323, 183] on span "Run" at bounding box center [314, 185] width 23 height 6
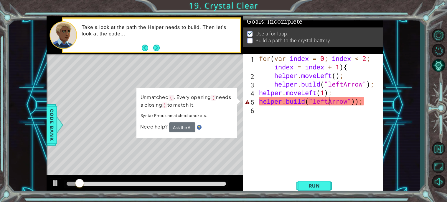
click at [317, 105] on div "for ( var index = 0 ; index < 2 ; index = index + 1 ) { helper . moveLeft ( ) ;…" at bounding box center [321, 126] width 126 height 145
click at [360, 101] on div "for ( var index = 0 ; index < 2 ; index = index + 1 ) { helper . moveLeft ( ) ;…" at bounding box center [321, 126] width 126 height 145
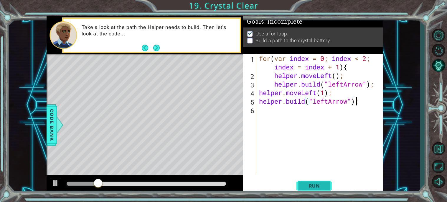
click at [322, 183] on span "Run" at bounding box center [314, 185] width 23 height 6
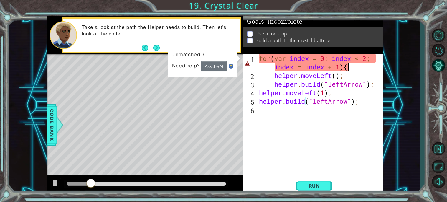
click at [351, 68] on div "for ( var index = 0 ; index < 2 ; index = index + 1 ) { helper . moveLeft ( ) ;…" at bounding box center [321, 126] width 126 height 145
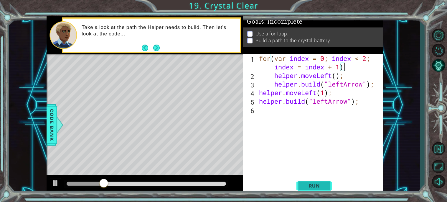
type textarea "for(var index = 0; index < 2; index = index + 1)"
click at [310, 191] on button "Run" at bounding box center [314, 185] width 35 height 14
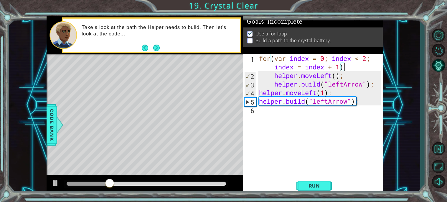
click at [282, 116] on div "for ( var index = 0 ; index < 2 ; index = index + 1 ) helper . moveLeft ( ) ; h…" at bounding box center [321, 126] width 126 height 145
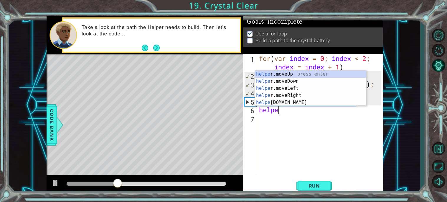
scroll to position [0, 1]
click at [289, 72] on div "helper .moveUp press enter helper .moveDown press enter helper .moveLeft press …" at bounding box center [310, 95] width 111 height 50
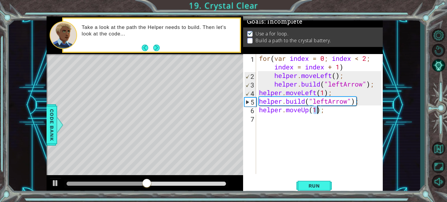
click at [289, 72] on div "for ( var index = 0 ; index < 2 ; index = index + 1 ) helper . moveLeft ( ) ; h…" at bounding box center [321, 126] width 126 height 145
type textarea "helper.moveLeft();"
click at [314, 183] on span "Run" at bounding box center [314, 185] width 23 height 6
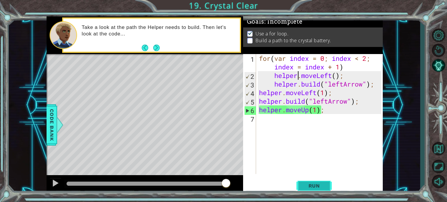
click at [311, 188] on button "Run" at bounding box center [314, 185] width 35 height 14
click at [55, 124] on span "Code Bank" at bounding box center [51, 125] width 9 height 36
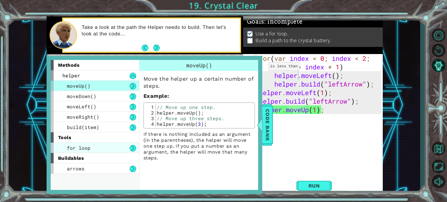
click at [97, 146] on div "for loop" at bounding box center [95, 147] width 88 height 10
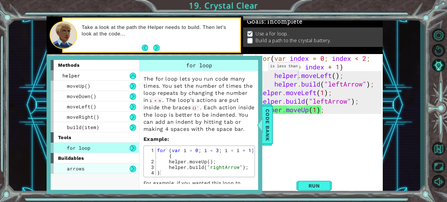
click at [104, 170] on div "arrows" at bounding box center [95, 168] width 88 height 10
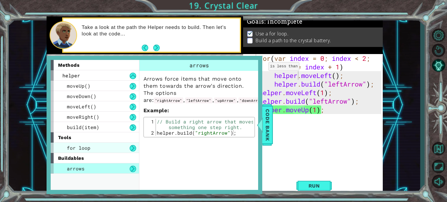
click at [128, 146] on div "for loop" at bounding box center [95, 147] width 88 height 10
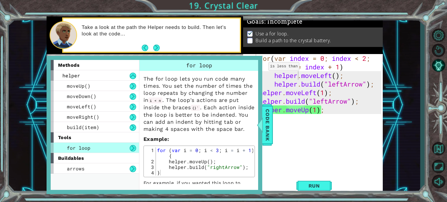
scroll to position [18, 0]
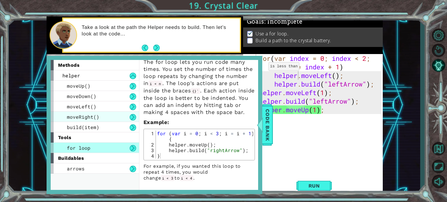
click at [112, 116] on div "moveRight()" at bounding box center [95, 116] width 88 height 10
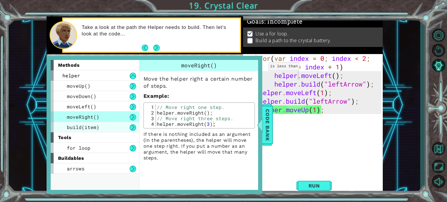
click at [104, 130] on div "build(item)" at bounding box center [95, 127] width 88 height 10
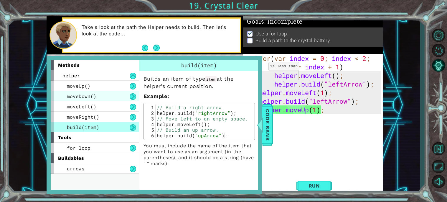
click at [112, 93] on div "moveDown()" at bounding box center [95, 96] width 88 height 10
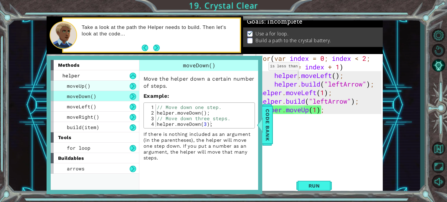
click at [121, 85] on div "moveUp()" at bounding box center [95, 85] width 88 height 10
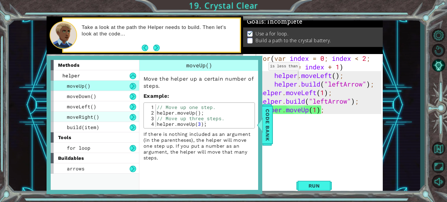
click at [121, 112] on div "moveRight()" at bounding box center [95, 116] width 88 height 10
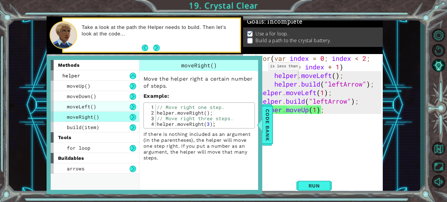
click at [122, 106] on div "moveLeft()" at bounding box center [95, 106] width 88 height 10
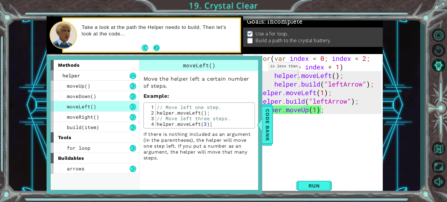
click at [154, 44] on button "Next" at bounding box center [156, 47] width 7 height 7
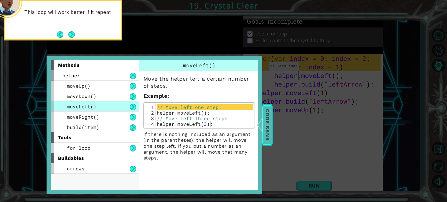
click at [261, 121] on div at bounding box center [259, 125] width 7 height 18
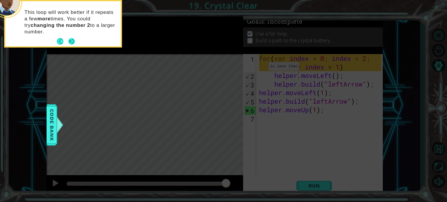
click at [72, 43] on button "Next" at bounding box center [71, 41] width 6 height 6
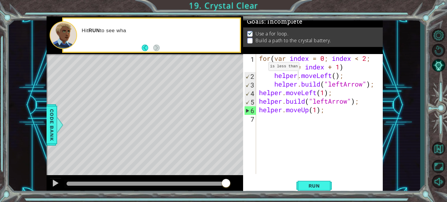
drag, startPoint x: 72, startPoint y: 43, endPoint x: 47, endPoint y: 88, distance: 51.6
click at [47, 88] on div "methods helper moveUp() moveDown() moveLeft() moveRight() build(item) tools for…" at bounding box center [215, 104] width 336 height 177
click at [343, 77] on div "for ( var index = 0 ; index < 2 ; index = index + 1 ) helper . moveLeft ( ) ; h…" at bounding box center [321, 126] width 126 height 145
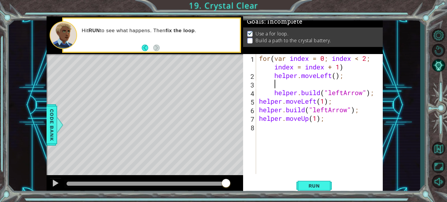
scroll to position [0, 0]
click at [325, 193] on div "1 2 3 4 5 6 7 8 for ( var index = 0 ; index < 2 ; index = index + 1 ) helper . …" at bounding box center [313, 124] width 140 height 140
click at [318, 187] on span "Run" at bounding box center [314, 185] width 23 height 6
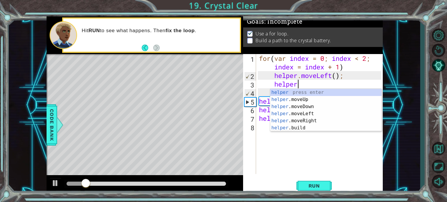
scroll to position [0, 1]
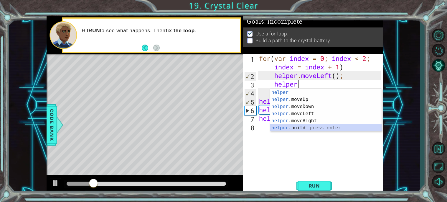
click at [300, 125] on div "helper press enter helper .moveUp press enter helper .moveDown press enter help…" at bounding box center [325, 117] width 111 height 57
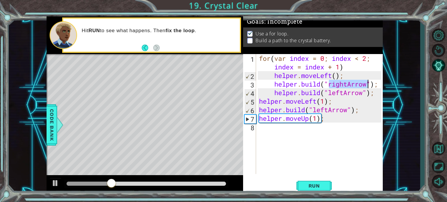
click at [348, 85] on div "for ( var index = 0 ; index < 2 ; index = index + 1 ) helper . moveLeft ( ) ; h…" at bounding box center [320, 114] width 124 height 120
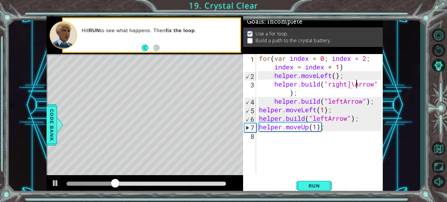
scroll to position [0, 4]
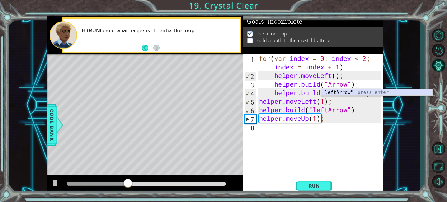
click at [362, 91] on div "" leftArrow" press enter" at bounding box center [376, 99] width 111 height 21
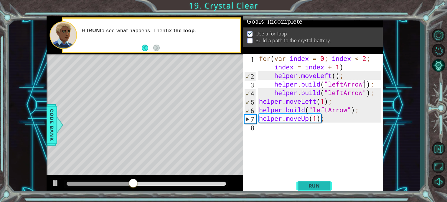
click at [320, 190] on button "Run" at bounding box center [314, 185] width 35 height 14
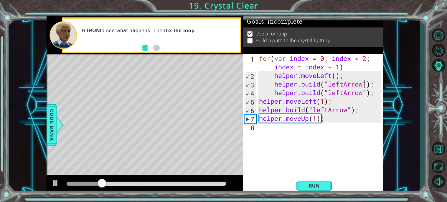
click at [274, 73] on div "for ( var index = 0 ; index < 2 ; index = index + 1 ) helper . moveLeft ( ) ; h…" at bounding box center [321, 126] width 126 height 145
type textarea "helper.moveLeft();"
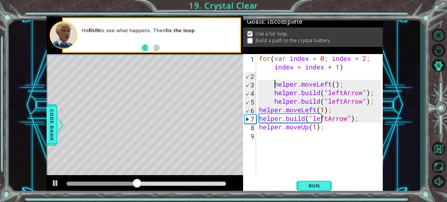
click at [275, 76] on div "for ( var index = 0 ; index < 2 ; index = index + 1 ) helper . moveLeft ( ) ; h…" at bounding box center [321, 126] width 126 height 145
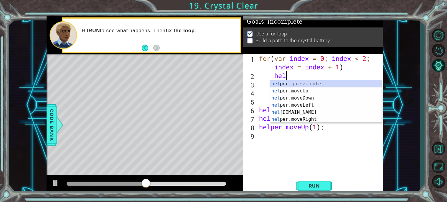
scroll to position [0, 1]
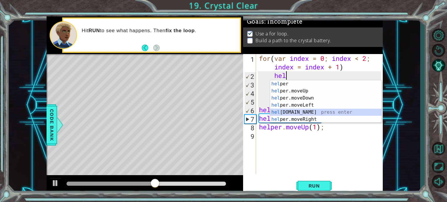
click at [286, 109] on div "hel per press enter hel per.moveUp press enter hel per.moveDown press enter hel…" at bounding box center [325, 108] width 111 height 57
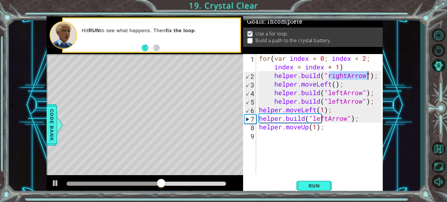
click at [346, 74] on div "for ( var index = 0 ; index < 2 ; index = index + 1 ) helper . build ( "rightAr…" at bounding box center [320, 114] width 124 height 120
click at [349, 78] on div "for ( var index = 0 ; index < 2 ; index = index + 1 ) helper . build ( "rightAr…" at bounding box center [321, 126] width 126 height 145
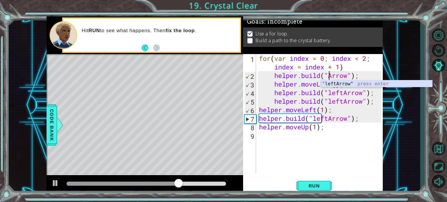
click at [351, 83] on div "" leftArrow" press enter" at bounding box center [376, 90] width 111 height 21
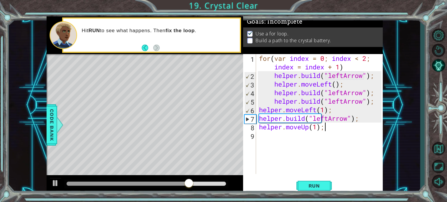
click at [327, 129] on div "for ( var index = 0 ; index < 2 ; index = index + 1 ) helper . build ( "leftArr…" at bounding box center [321, 126] width 126 height 145
type textarea "helper.moveUp(1);"
click at [320, 183] on span "Run" at bounding box center [314, 185] width 23 height 6
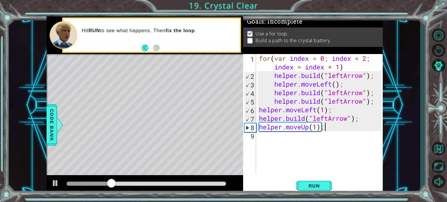
click at [301, 139] on div "for ( var index = 0 ; index < 2 ; index = index + 1 ) helper . build ( "leftArr…" at bounding box center [321, 126] width 126 height 145
click at [309, 128] on div "for ( var index = 0 ; index < 2 ; index = index + 1 ) helper . build ( "leftArr…" at bounding box center [321, 126] width 126 height 145
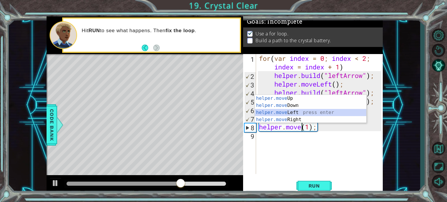
click at [290, 111] on div "helper.move Up press enter helper.move Down press enter helper.move Left press …" at bounding box center [310, 116] width 111 height 42
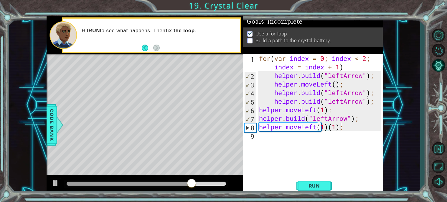
click at [339, 127] on div "for ( var index = 0 ; index < 2 ; index = index + 1 ) helper . build ( "leftArr…" at bounding box center [321, 126] width 126 height 145
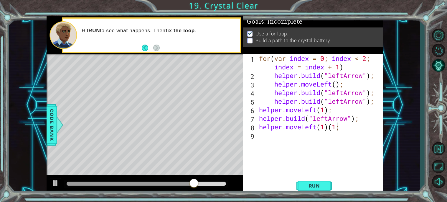
type textarea "helper.moveLeft(1);"
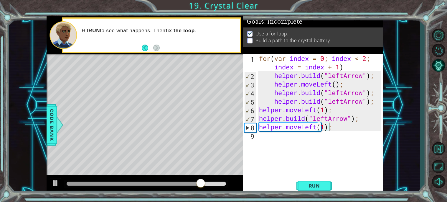
click at [310, 137] on div "for ( var index = 0 ; index < 2 ; index = index + 1 ) helper . build ( "leftArr…" at bounding box center [321, 126] width 126 height 145
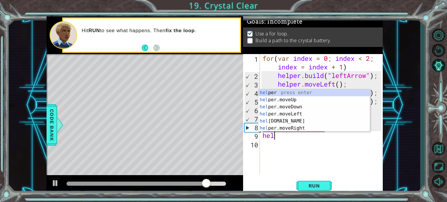
scroll to position [0, 0]
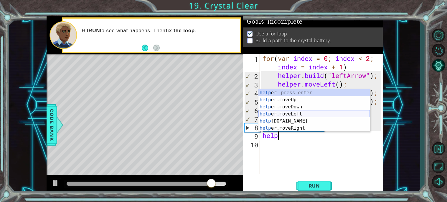
click at [302, 120] on div "help er press enter help er.moveUp press enter help er.moveDown press enter hel…" at bounding box center [314, 117] width 111 height 57
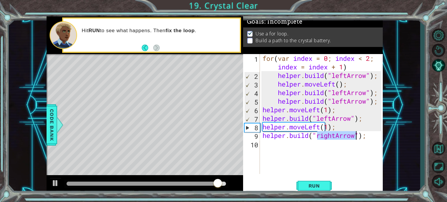
click at [335, 138] on div "for ( var index = 0 ; index < 2 ; index = index + 1 ) helper . build ( "leftArr…" at bounding box center [321, 114] width 120 height 120
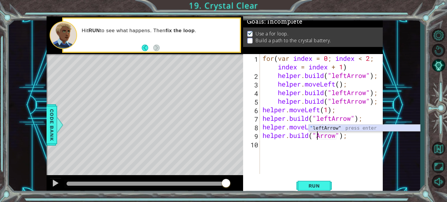
click at [332, 128] on div "" leftArrow" press enter" at bounding box center [364, 134] width 111 height 21
type textarea "helper.build("leftArrow");"
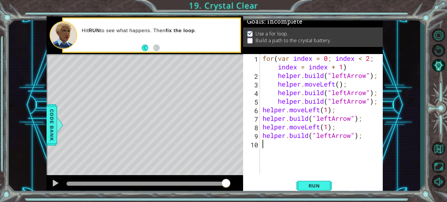
click at [270, 154] on div "for ( var index = 0 ; index < 2 ; index = index + 1 ) helper . build ( "leftArr…" at bounding box center [322, 126] width 123 height 145
click at [320, 188] on span "Run" at bounding box center [314, 185] width 23 height 6
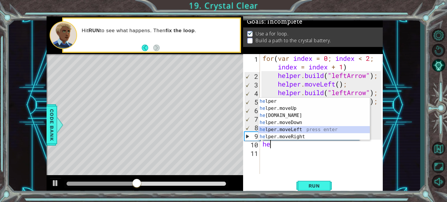
click at [307, 126] on div "he lper press enter he lper.moveUp press enter he lper.build press enter he lpe…" at bounding box center [314, 126] width 111 height 57
type textarea "helper.moveLeft(1);"
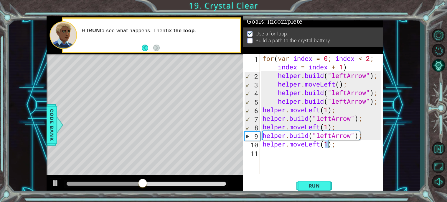
click at [289, 155] on div "for ( var index = 0 ; index < 2 ; index = index + 1 ) helper . build ( "leftArr…" at bounding box center [322, 126] width 123 height 145
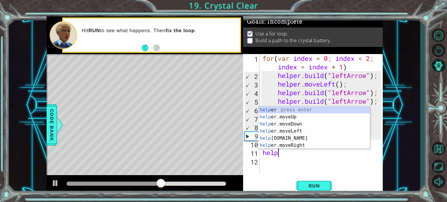
scroll to position [0, 0]
click at [279, 110] on div "help er press enter help er.moveUp press enter help er.moveDown press enter hel…" at bounding box center [314, 134] width 111 height 57
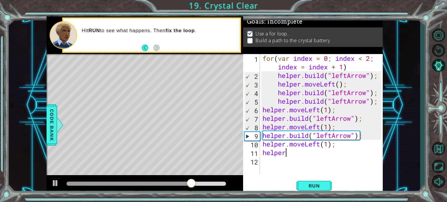
scroll to position [0, 1]
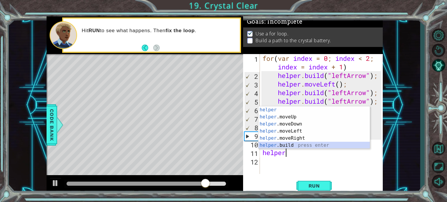
click at [286, 145] on div "helper press enter helper .moveUp press enter helper .moveDown press enter help…" at bounding box center [314, 134] width 111 height 57
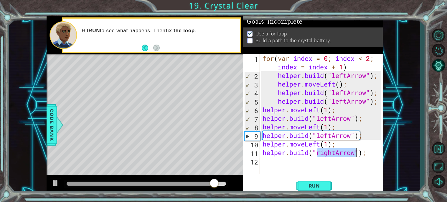
click at [336, 153] on div "for ( var index = 0 ; index < 2 ; index = index + 1 ) helper . build ( "leftArr…" at bounding box center [321, 114] width 120 height 120
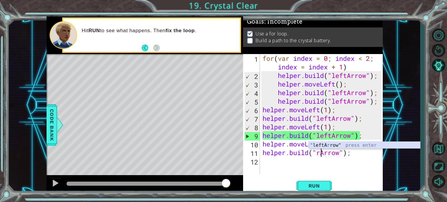
click at [331, 144] on div "" leftA r row" press enter" at bounding box center [364, 152] width 111 height 21
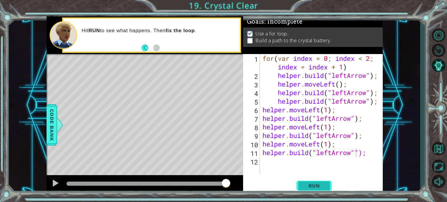
click at [324, 183] on span "Run" at bounding box center [314, 185] width 23 height 6
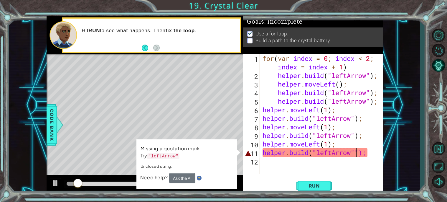
click at [363, 156] on div "for ( var index = 0 ; index < 2 ; index = index + 1 ) helper . build ( "leftArr…" at bounding box center [322, 126] width 123 height 145
click at [360, 153] on div "for ( var index = 0 ; index < 2 ; index = index + 1 ) helper . build ( "leftArr…" at bounding box center [322, 126] width 123 height 145
type textarea "helper.build("leftArrow");"
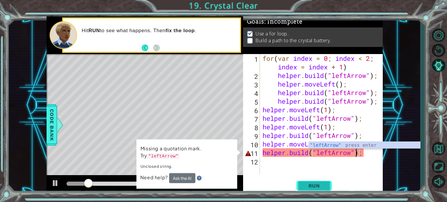
click at [323, 183] on span "Run" at bounding box center [314, 185] width 23 height 6
